Goal: Transaction & Acquisition: Purchase product/service

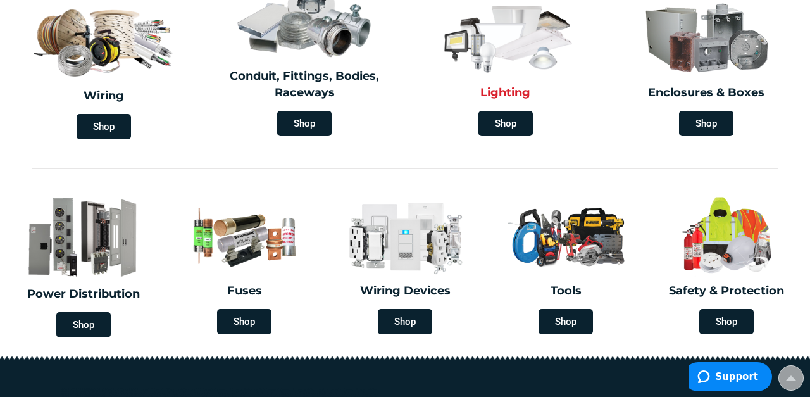
scroll to position [382, 0]
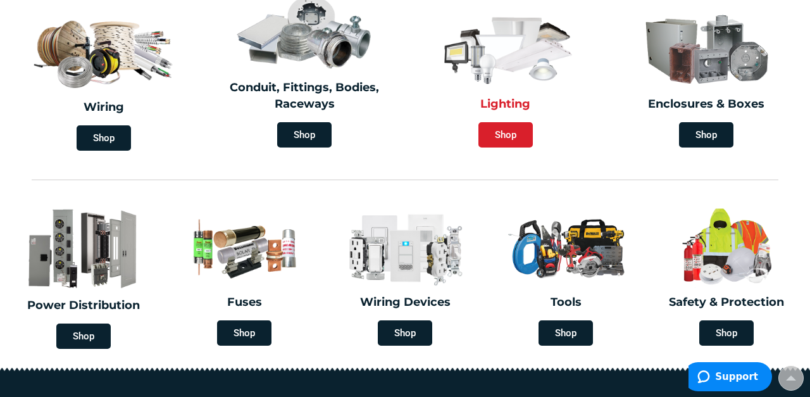
click at [504, 135] on span "Shop" at bounding box center [506, 134] width 54 height 25
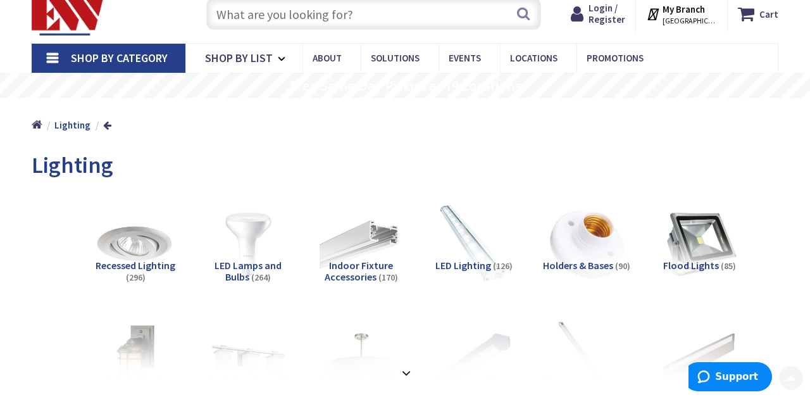
scroll to position [39, 0]
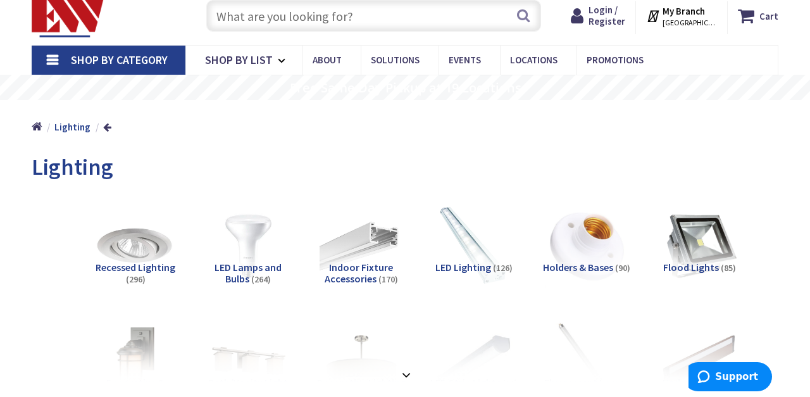
click at [369, 15] on input "text" at bounding box center [373, 16] width 335 height 32
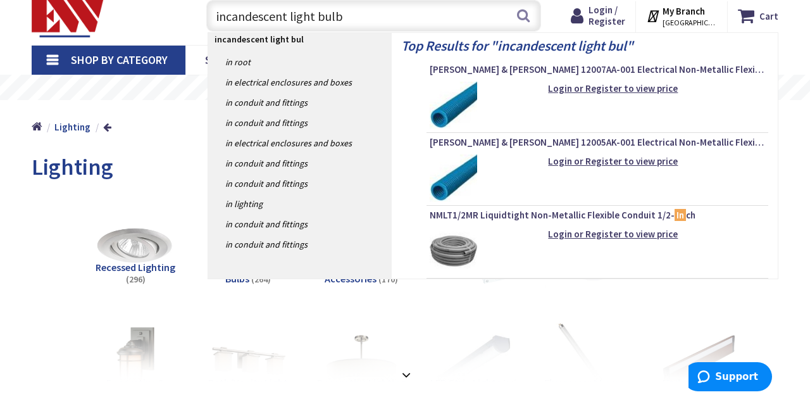
type input "incandescent light bulbs"
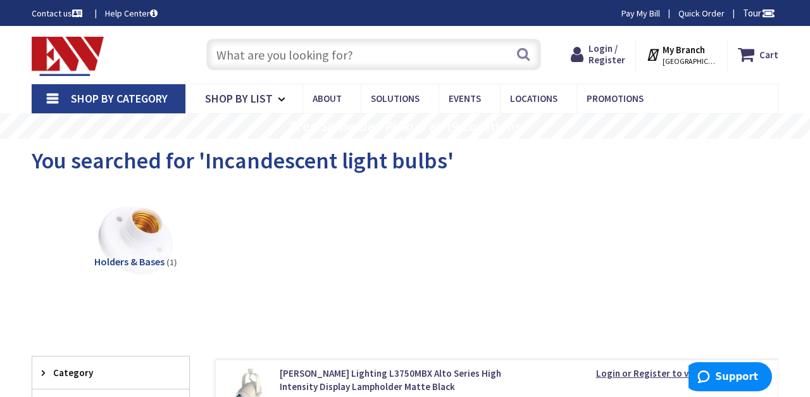
click at [159, 98] on span "Shop By Category" at bounding box center [119, 98] width 97 height 15
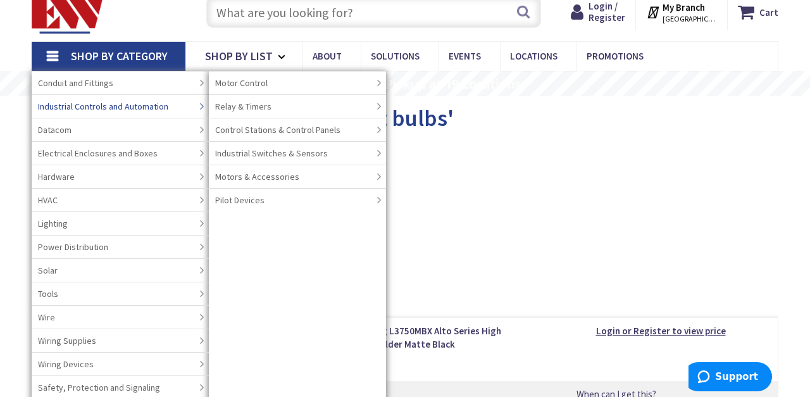
scroll to position [45, 0]
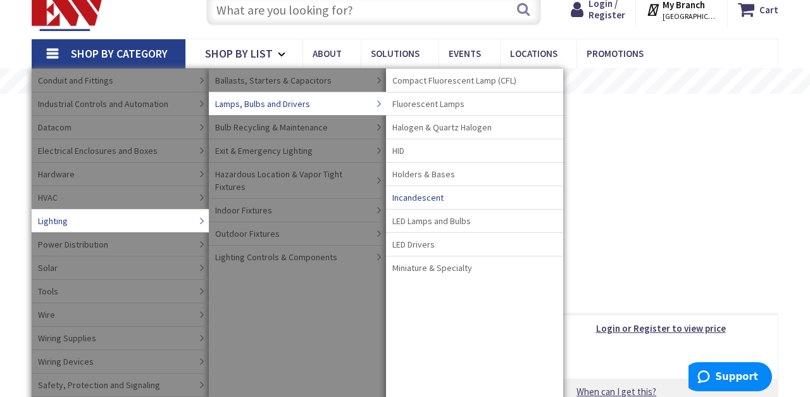
click at [416, 196] on span "Incandescent" at bounding box center [417, 197] width 51 height 13
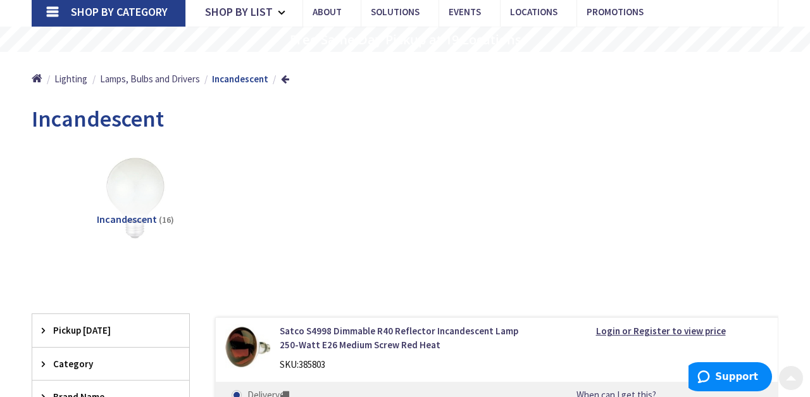
scroll to position [106, 0]
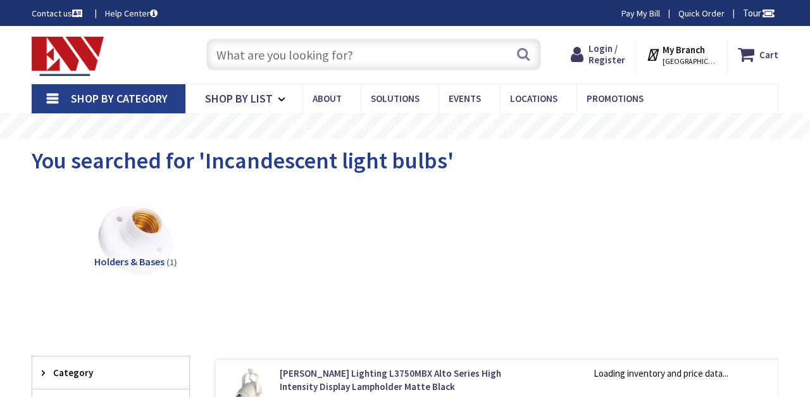
scroll to position [45, 0]
